Goal: Find specific page/section: Find specific page/section

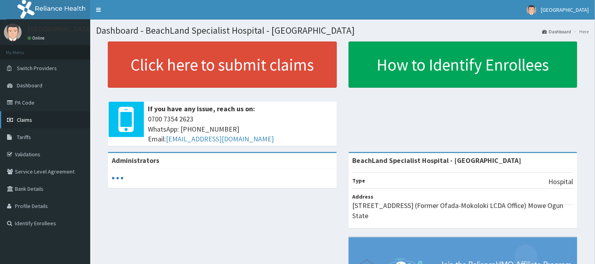
click at [25, 104] on link "PA Code" at bounding box center [45, 102] width 90 height 17
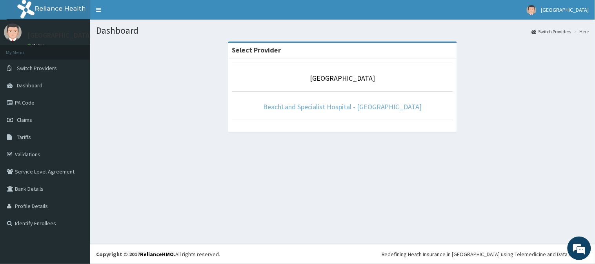
click at [347, 108] on link "BeachLand Specialist Hospital - [GEOGRAPHIC_DATA]" at bounding box center [342, 106] width 159 height 9
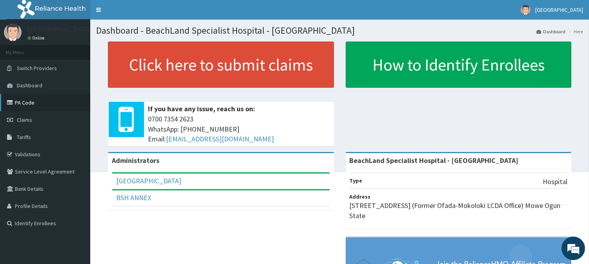
click at [26, 105] on link "PA Code" at bounding box center [45, 102] width 90 height 17
